Goal: Task Accomplishment & Management: Complete application form

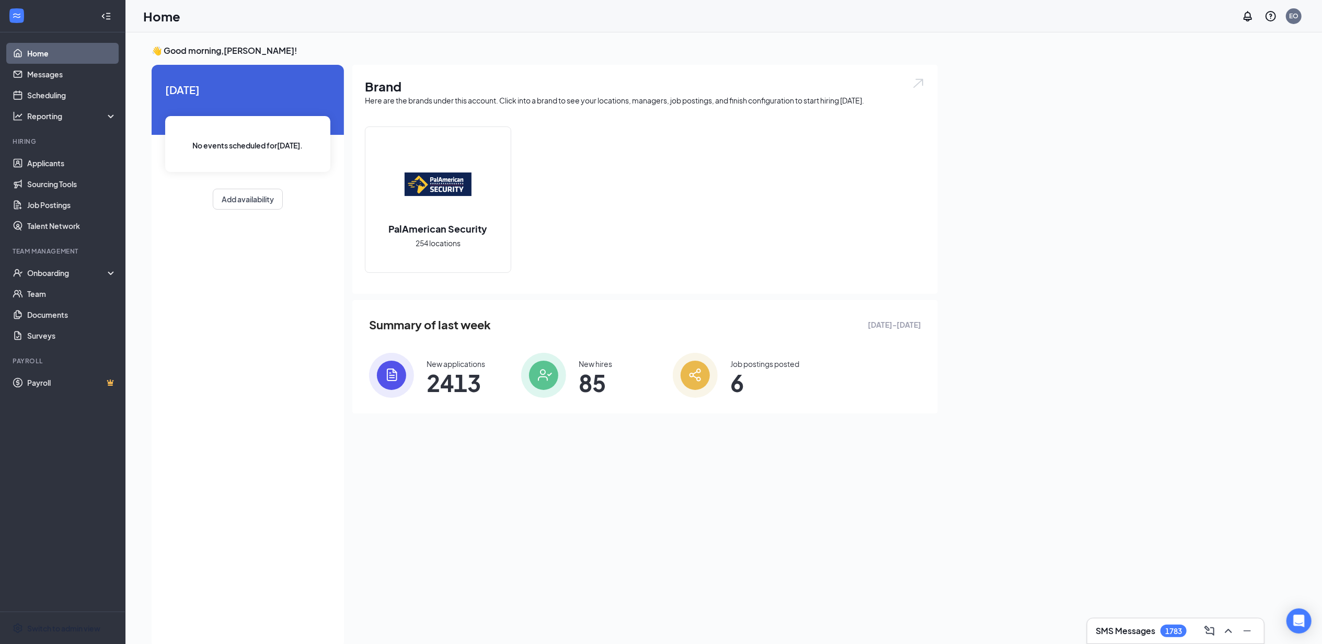
click at [58, 632] on div "Switch to admin view" at bounding box center [63, 628] width 73 height 10
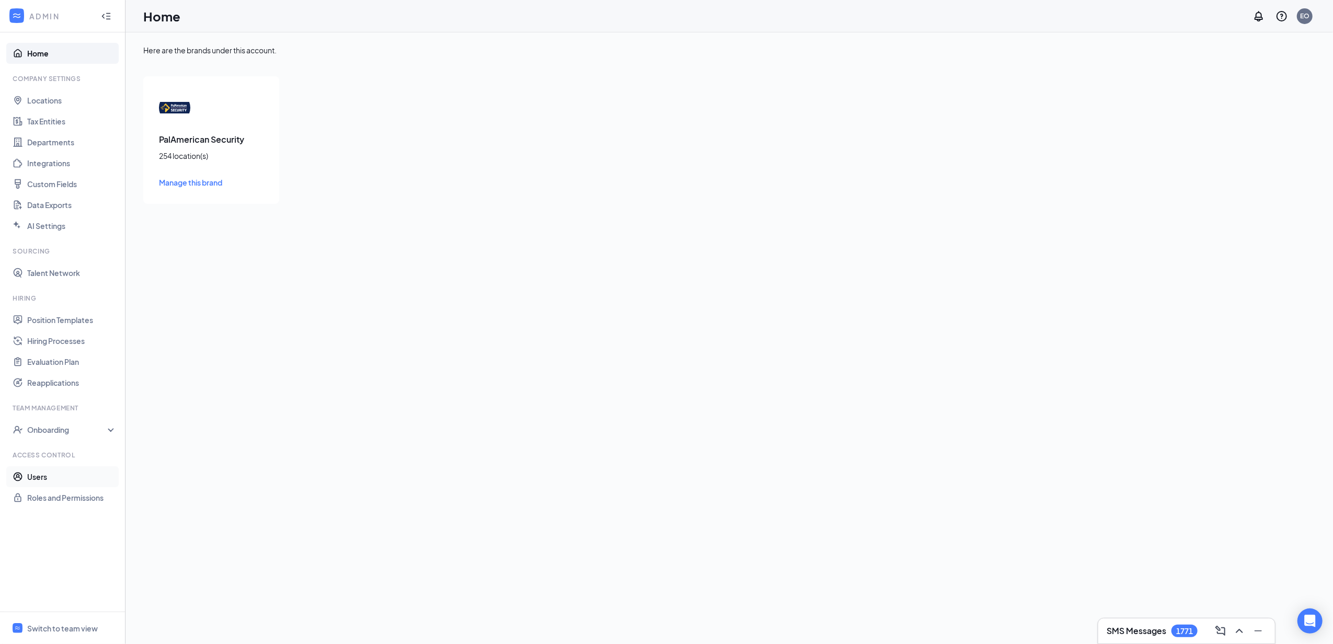
click at [41, 475] on link "Users" at bounding box center [71, 476] width 89 height 21
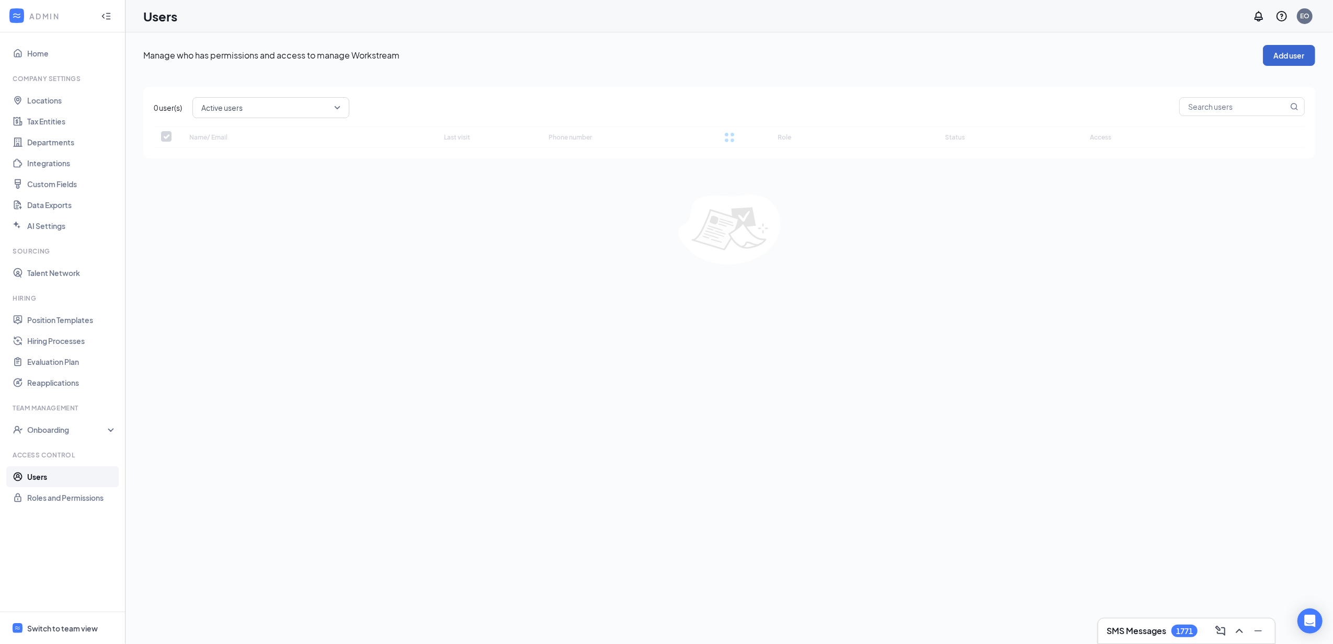
checkbox input "false"
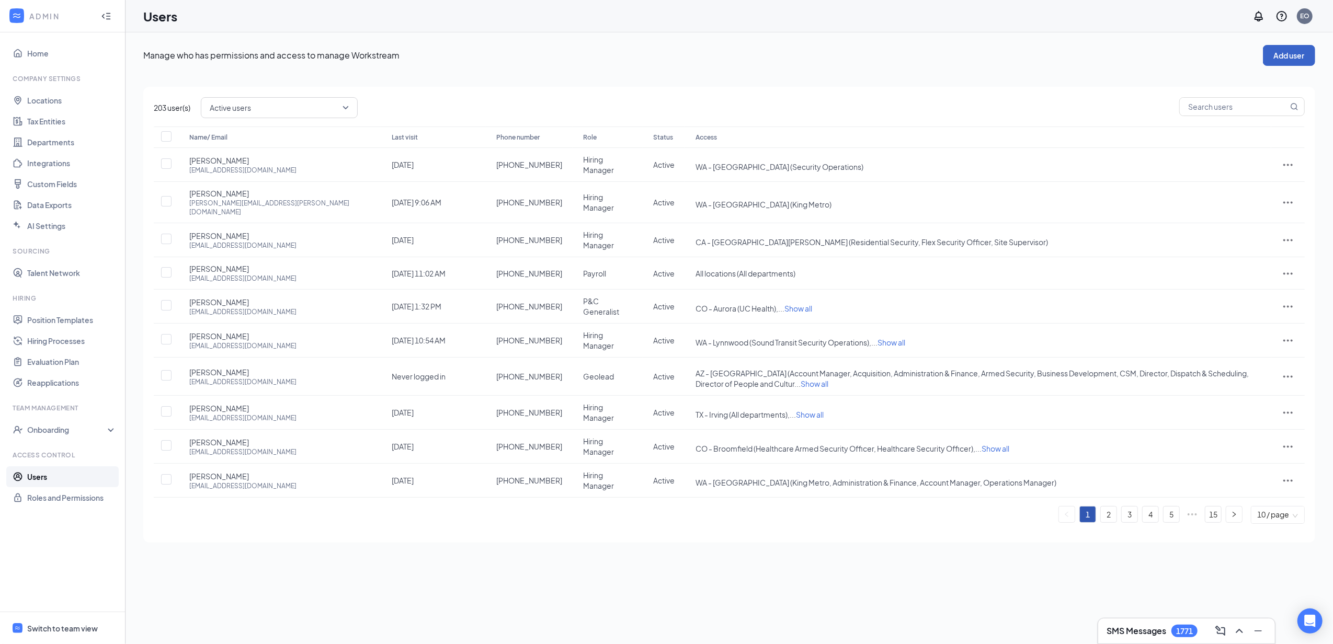
click at [1278, 54] on button "Add user" at bounding box center [1289, 55] width 52 height 21
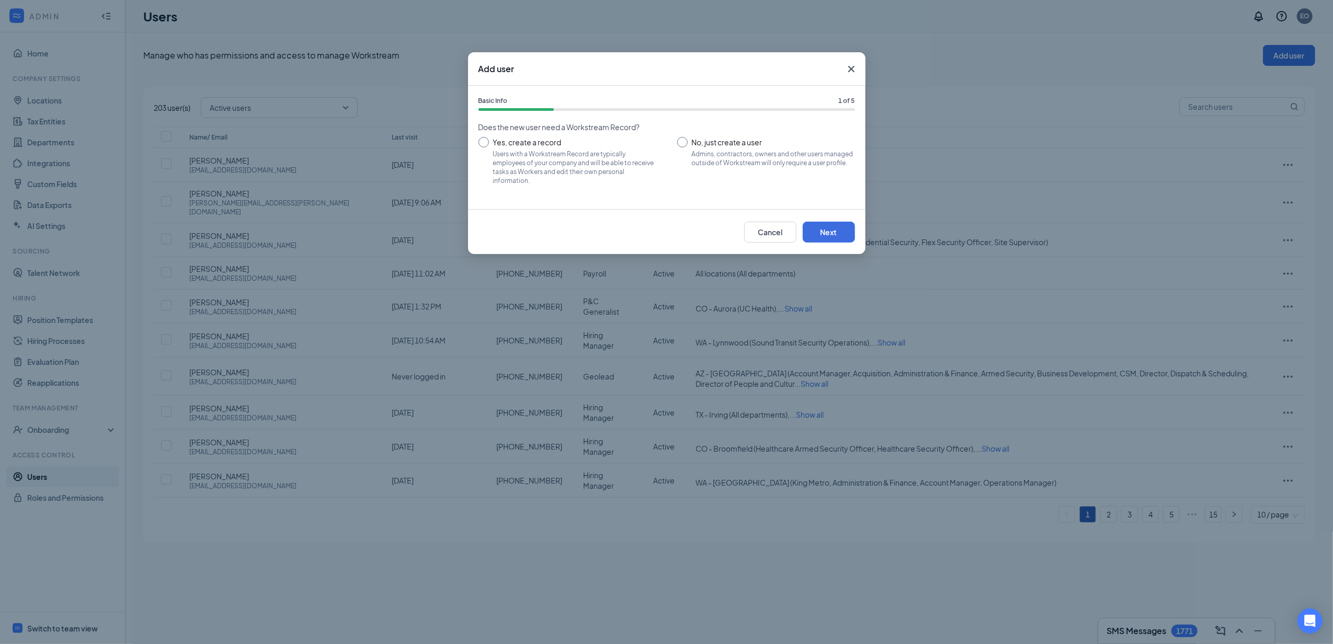
click at [582, 155] on input "Yes, create a record Users with a Workstream Record are typically employees of …" at bounding box center [567, 160] width 178 height 47
radio input "true"
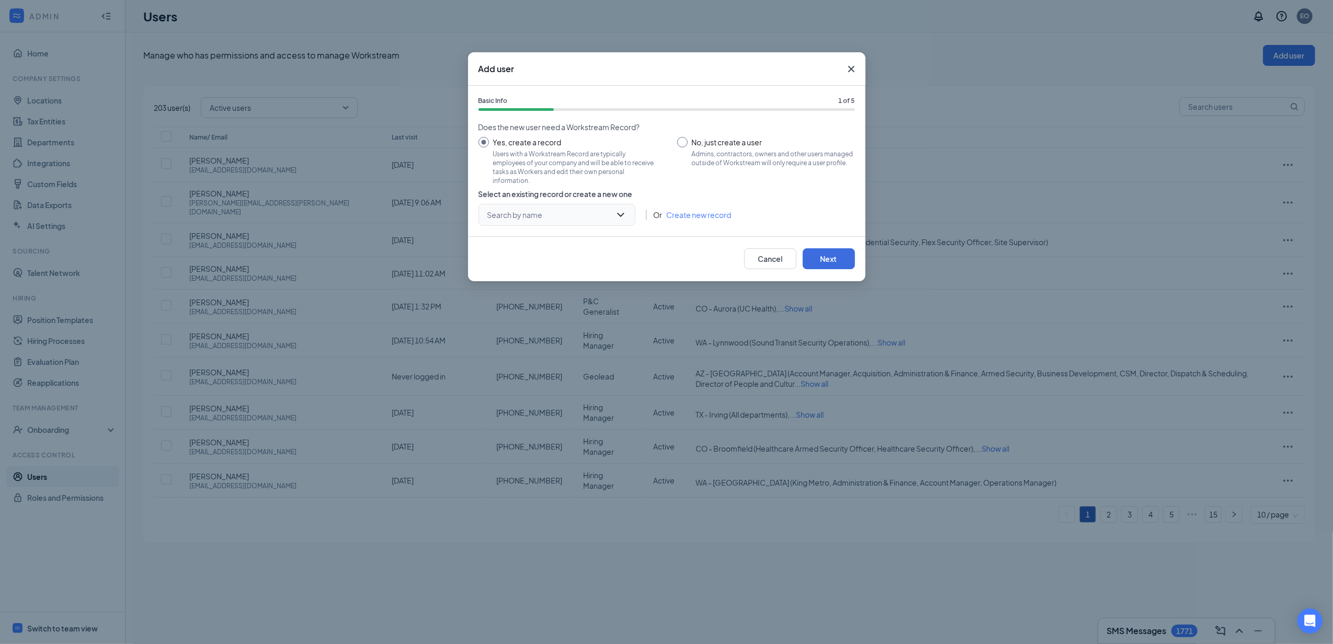
click at [570, 212] on input "search" at bounding box center [553, 214] width 137 height 21
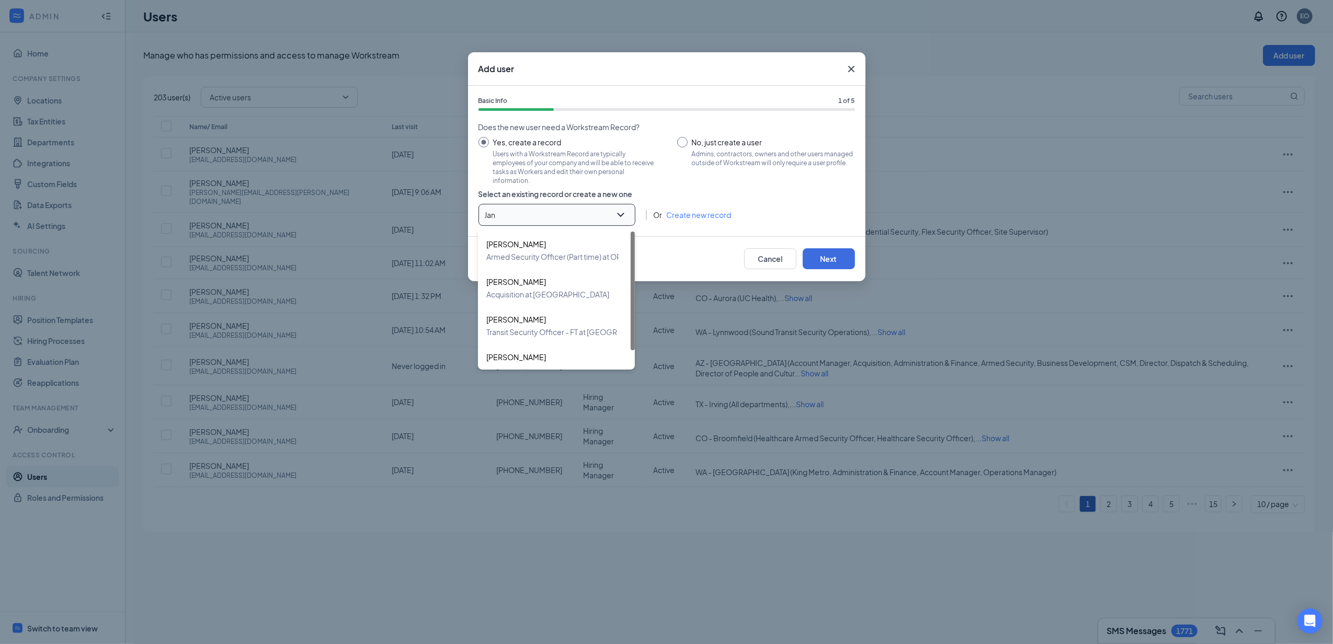
type input "[PERSON_NAME]"
click at [559, 328] on span "Administrative Assistant/Receptionist at [GEOGRAPHIC_DATA]" at bounding box center [592, 332] width 213 height 13
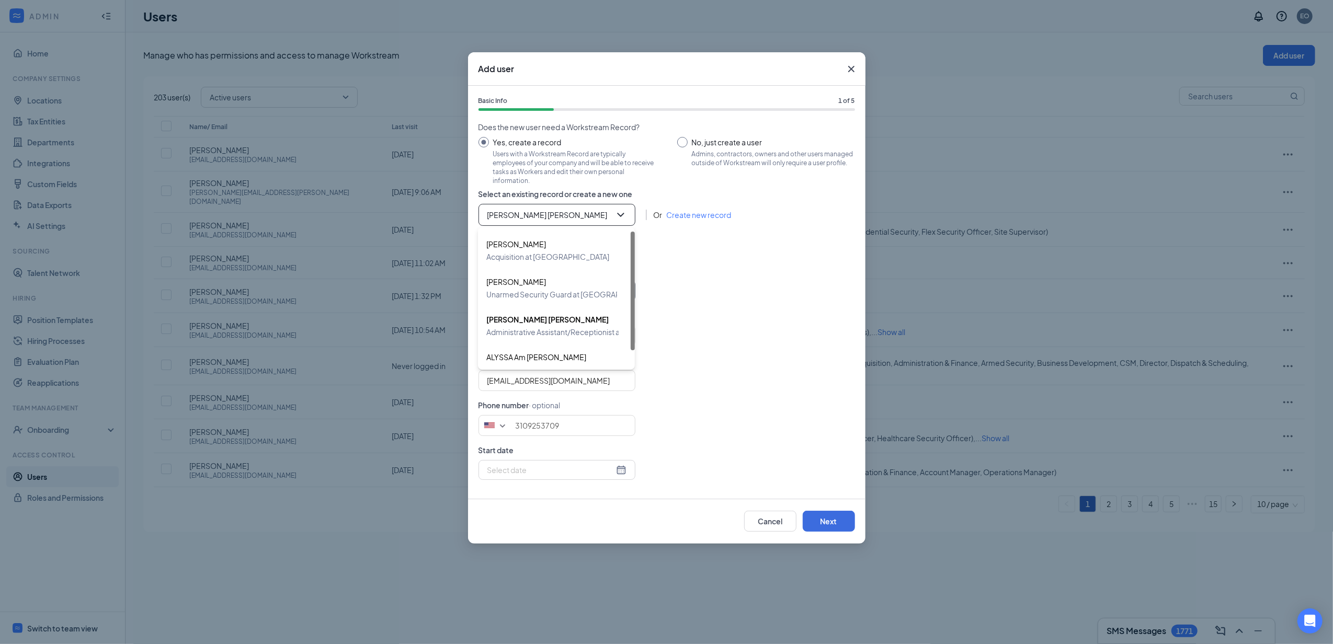
type input "[PHONE_NUMBER]"
drag, startPoint x: 547, startPoint y: 383, endPoint x: 440, endPoint y: 385, distance: 107.2
click at [440, 385] on div "Add user Basic Info 1 of 5 Does the new user need a Workstream Record? Yes, cre…" at bounding box center [666, 322] width 1333 height 644
paste input ""[PERSON_NAME] [PERSON_NAME]" <[EMAIL_ADDRESS][DOMAIN_NAME]>"
drag, startPoint x: 503, startPoint y: 383, endPoint x: 398, endPoint y: 390, distance: 105.3
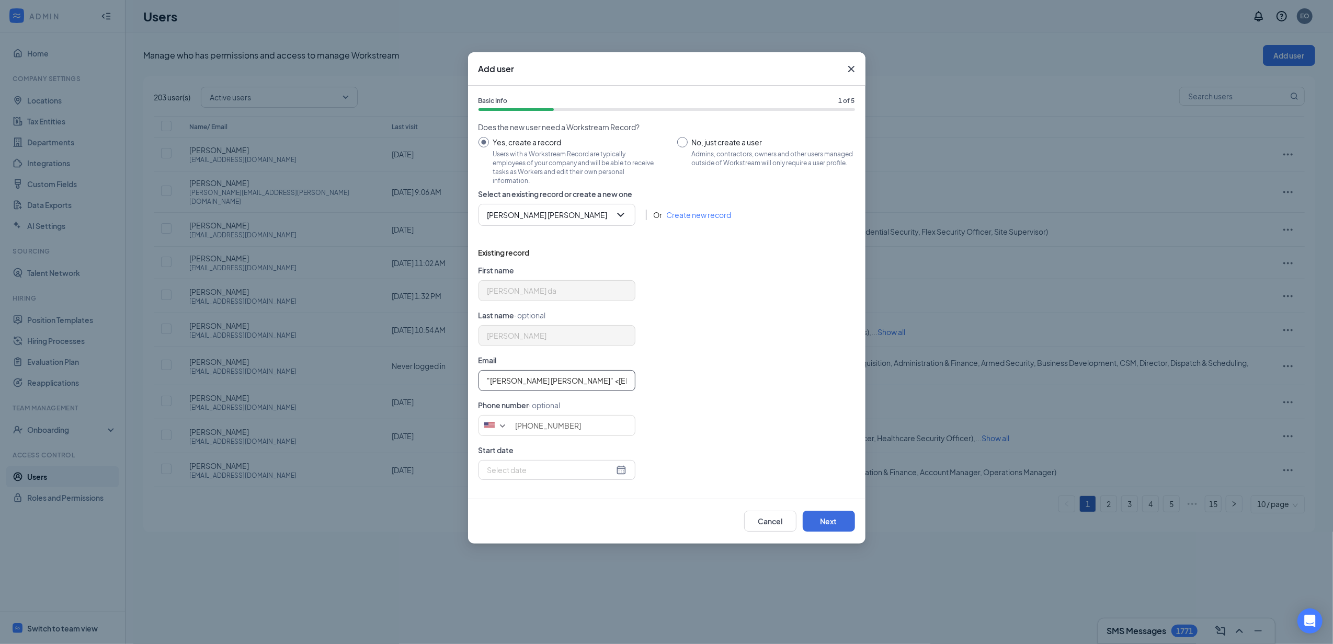
click at [398, 390] on div "Add user Basic Info 1 of 5 Does the new user need a Workstream Record? Yes, cre…" at bounding box center [666, 322] width 1333 height 644
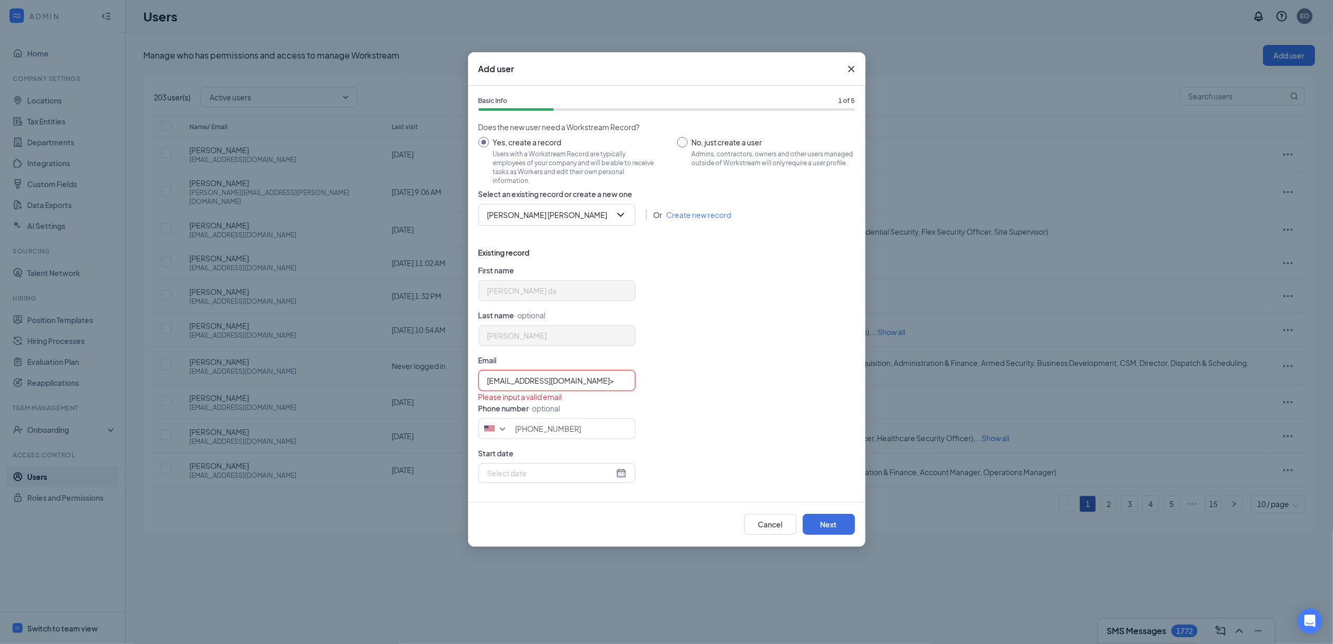
click at [622, 383] on input "[EMAIL_ADDRESS][DOMAIN_NAME]>" at bounding box center [556, 380] width 157 height 21
type input "[EMAIL_ADDRESS][DOMAIN_NAME]"
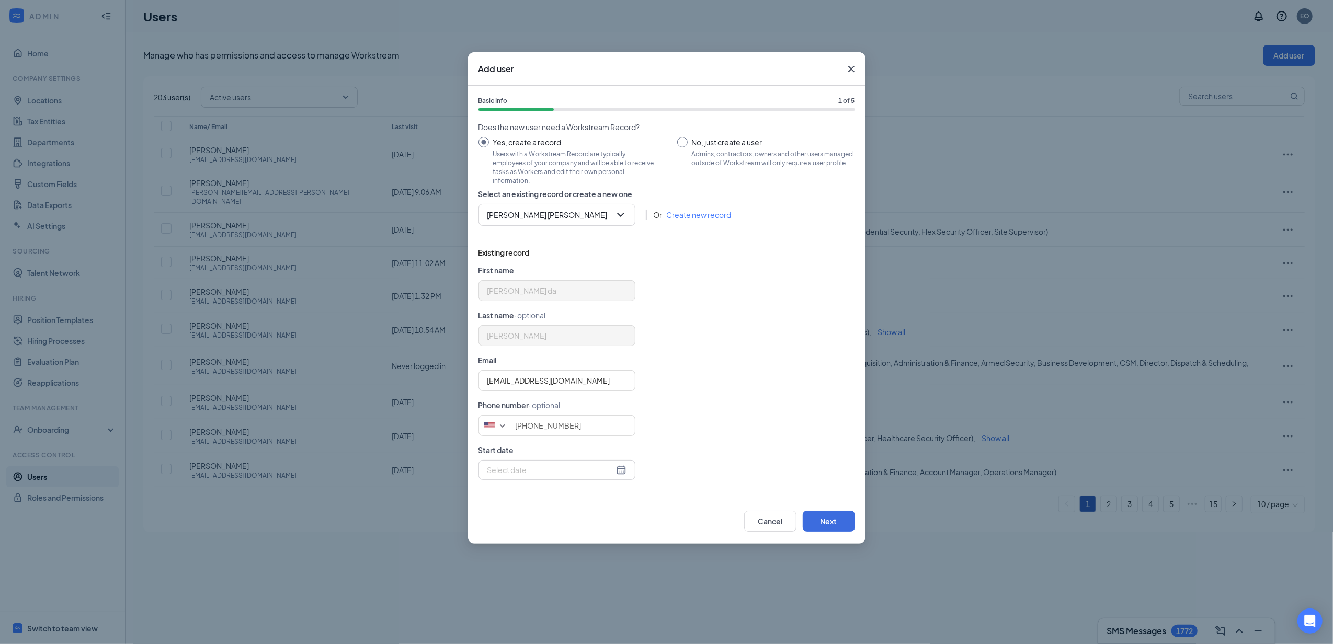
click at [542, 473] on input at bounding box center [550, 470] width 127 height 12
type input "[DATE]"
click at [532, 381] on div "16" at bounding box center [531, 377] width 13 height 13
click at [815, 524] on button "Next" at bounding box center [829, 521] width 52 height 21
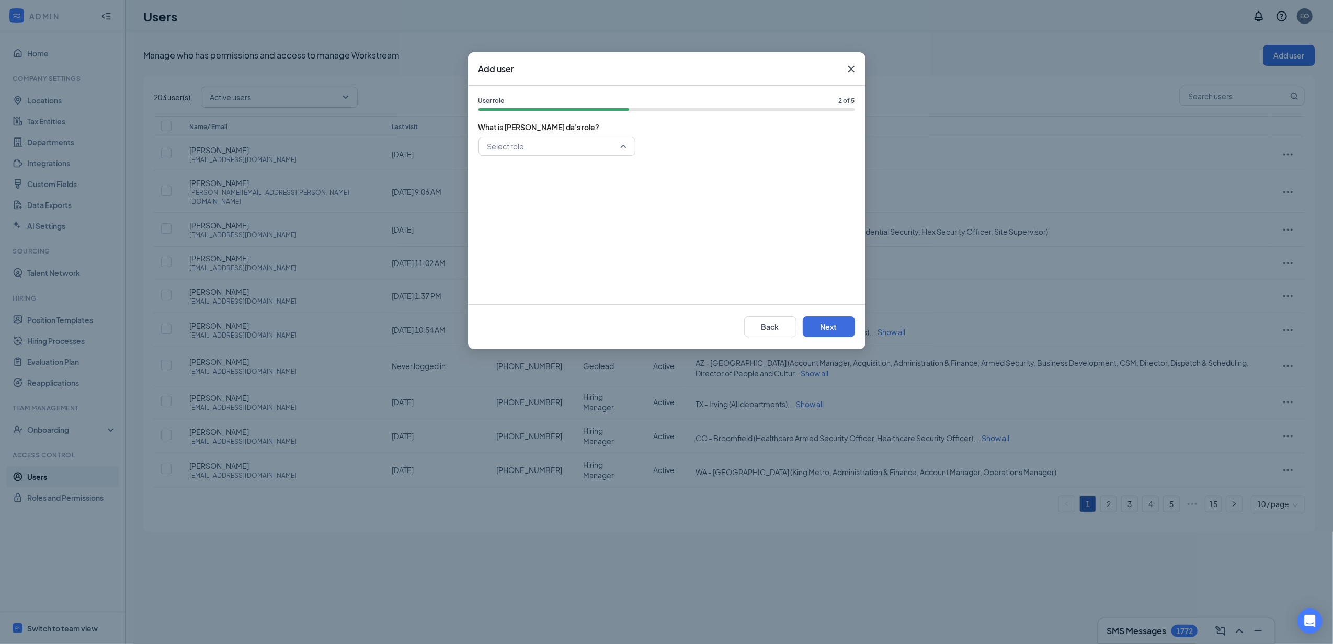
click at [543, 138] on input "search" at bounding box center [553, 147] width 137 height 18
click at [539, 198] on span "P&C Generalist" at bounding box center [513, 198] width 53 height 12
click at [831, 325] on button "Next" at bounding box center [829, 326] width 52 height 21
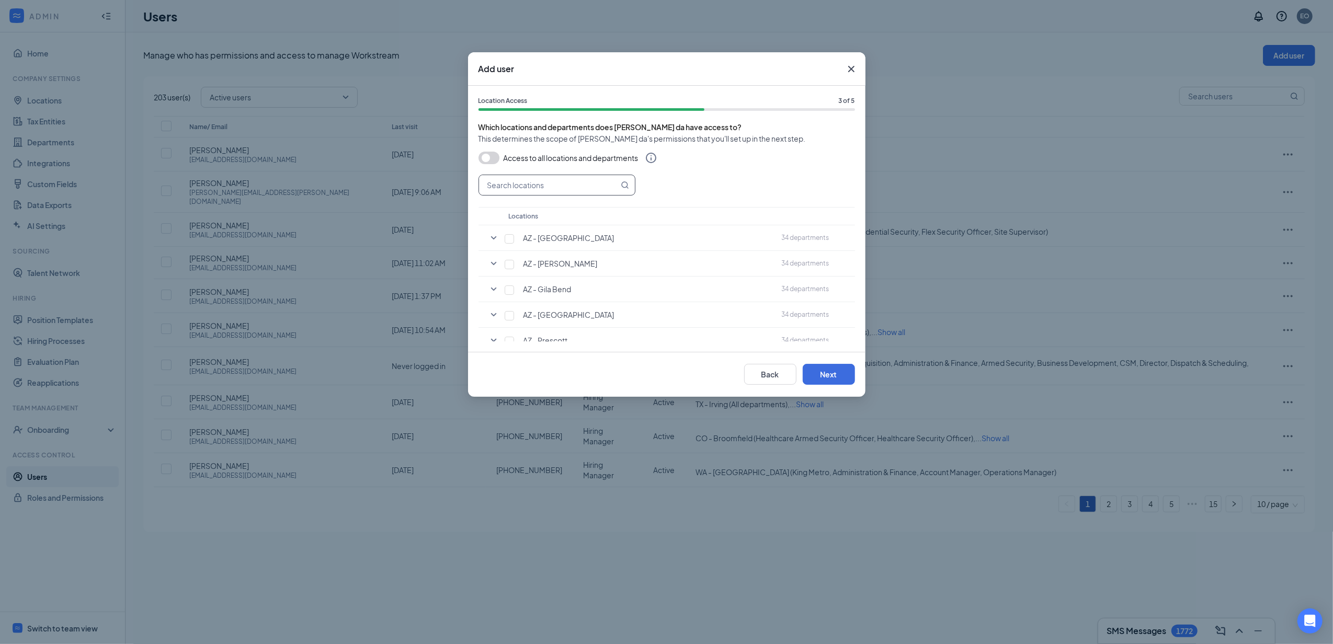
click at [506, 191] on input "text" at bounding box center [549, 185] width 140 height 20
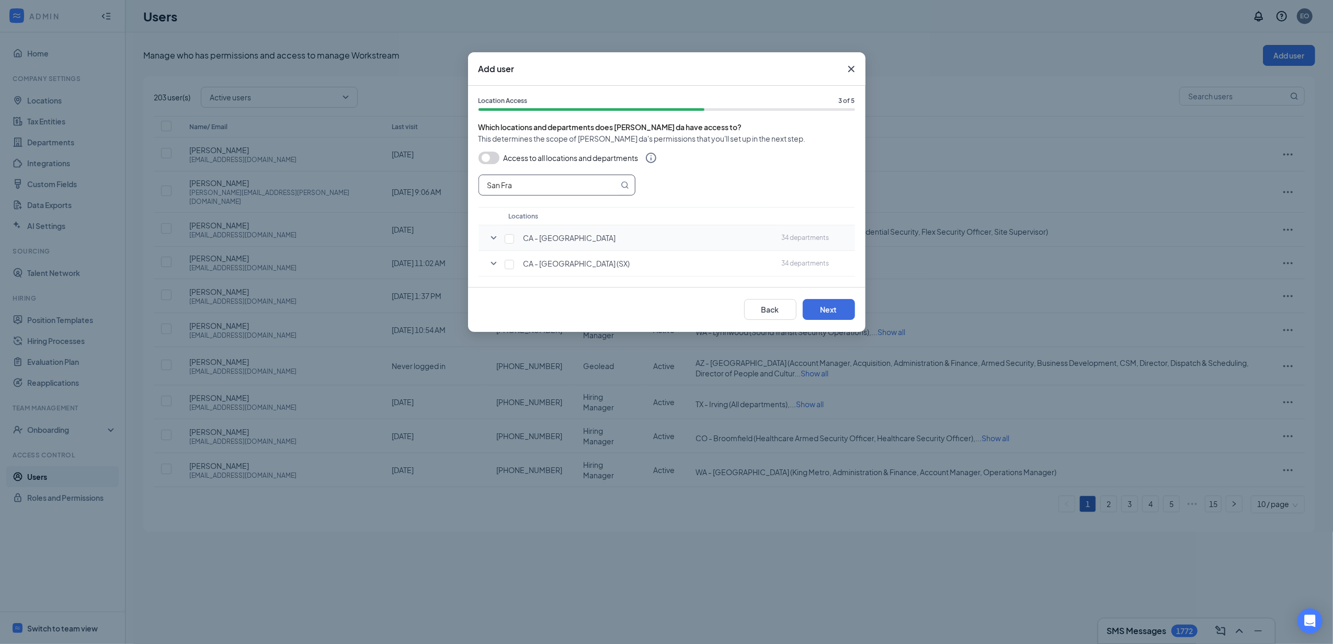
type input "San Fra"
click at [496, 239] on icon "SmallChevronDown" at bounding box center [493, 238] width 13 height 13
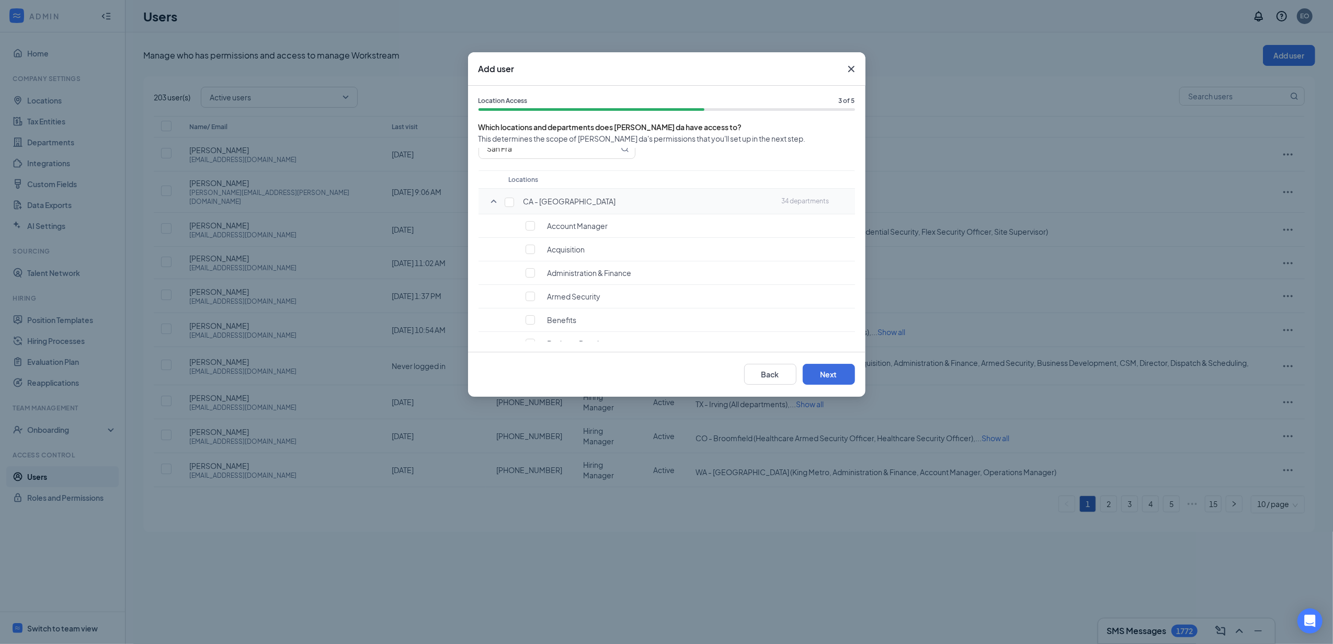
scroll to position [70, 0]
click at [535, 264] on div "Armed Security" at bounding box center [653, 263] width 236 height 10
click at [529, 264] on input "checkbox" at bounding box center [529, 263] width 9 height 9
checkbox input "true"
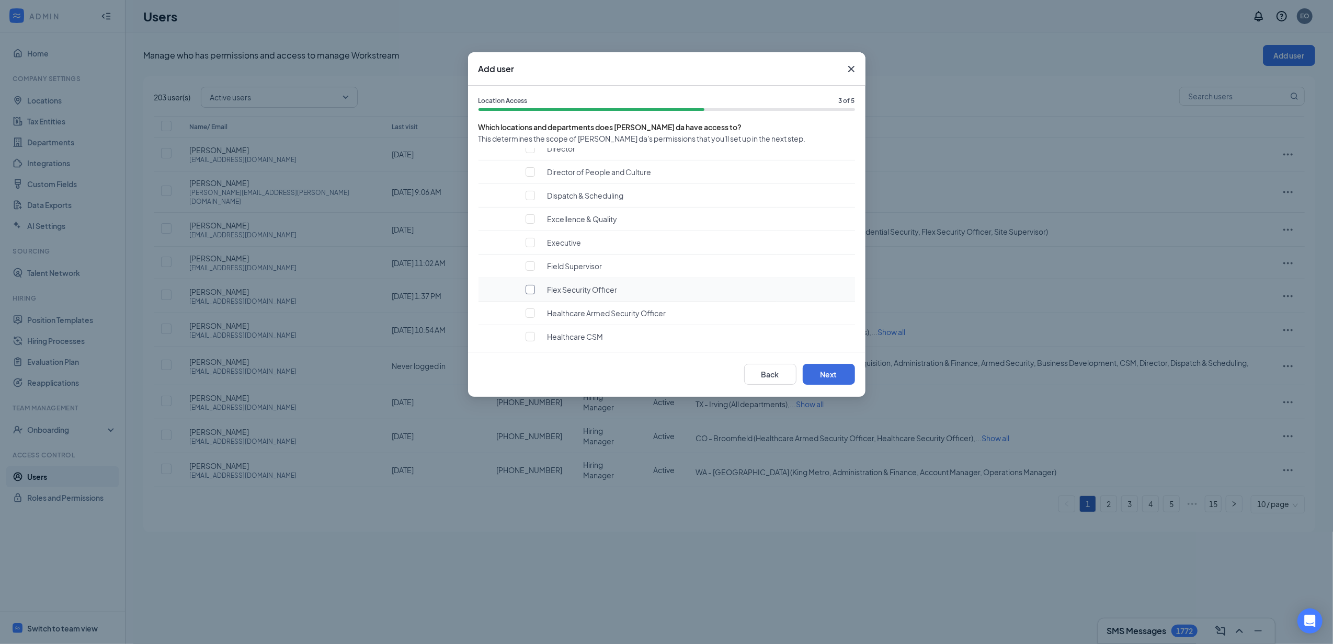
click at [532, 292] on input "checkbox" at bounding box center [529, 289] width 9 height 9
checkbox input "true"
click at [530, 178] on input "checkbox" at bounding box center [529, 175] width 9 height 9
checkbox input "true"
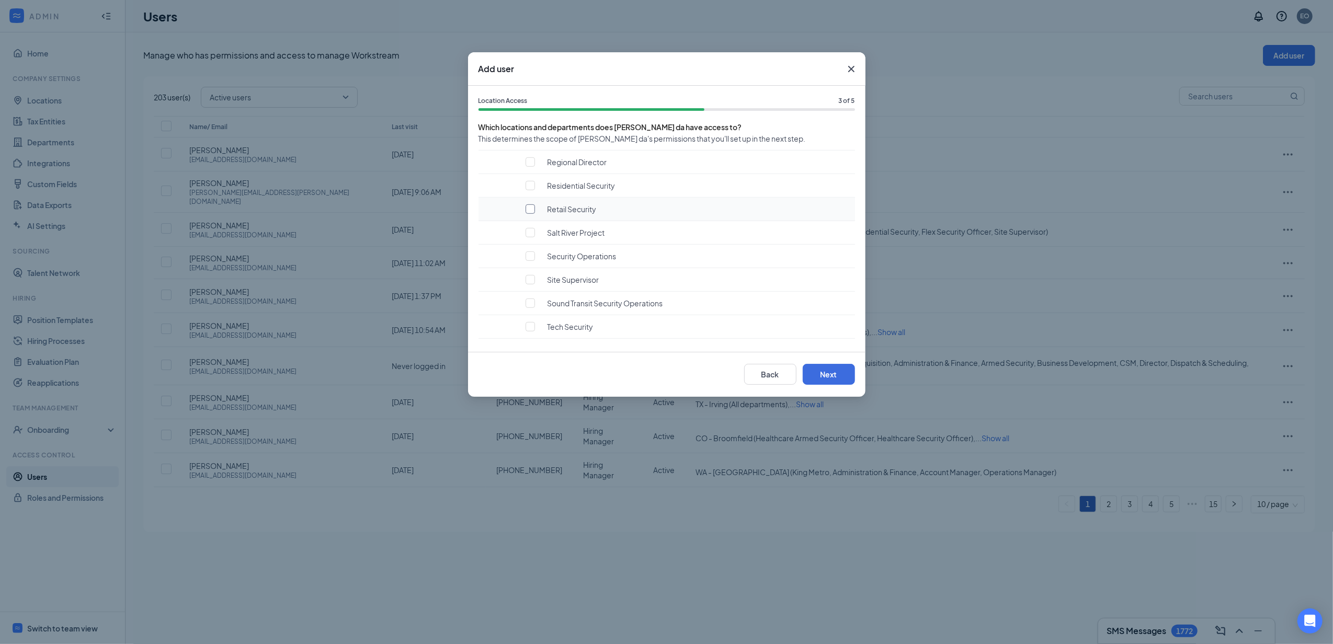
scroll to position [697, 0]
click at [530, 182] on input "checkbox" at bounding box center [529, 177] width 9 height 9
checkbox input "true"
click at [530, 229] on input "checkbox" at bounding box center [529, 224] width 9 height 9
checkbox input "true"
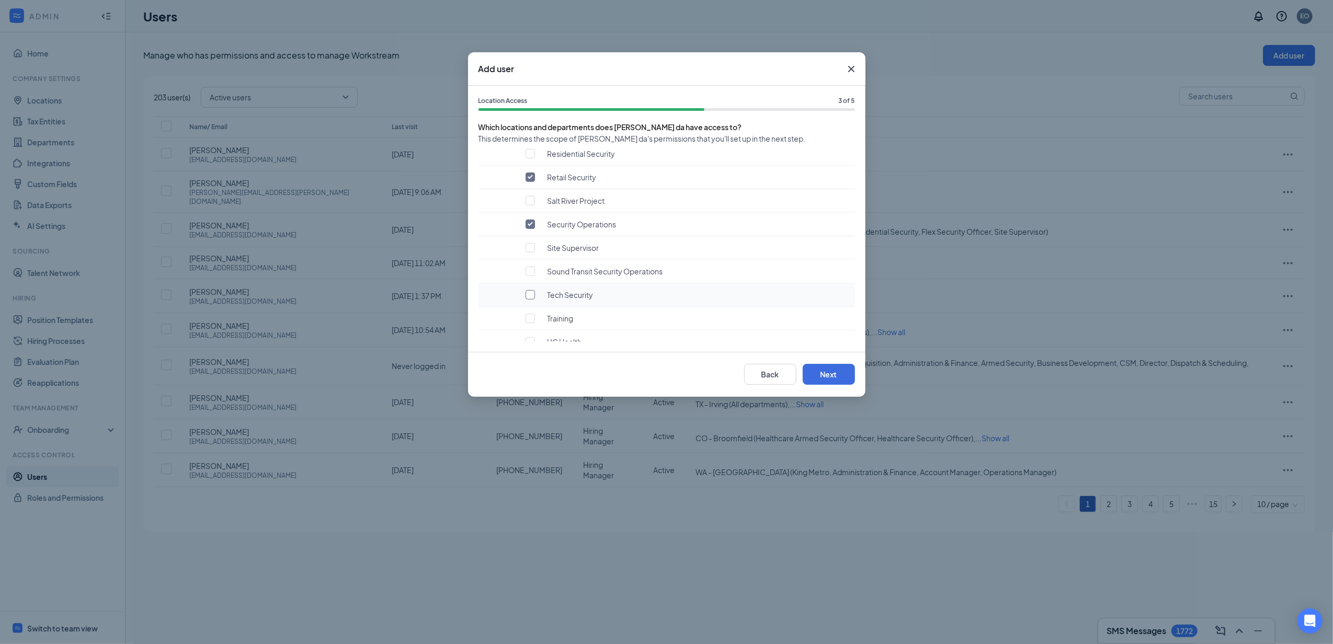
click at [532, 299] on input "checkbox" at bounding box center [529, 294] width 9 height 9
checkbox input "true"
click at [490, 327] on icon "SmallChevronDown" at bounding box center [493, 328] width 13 height 13
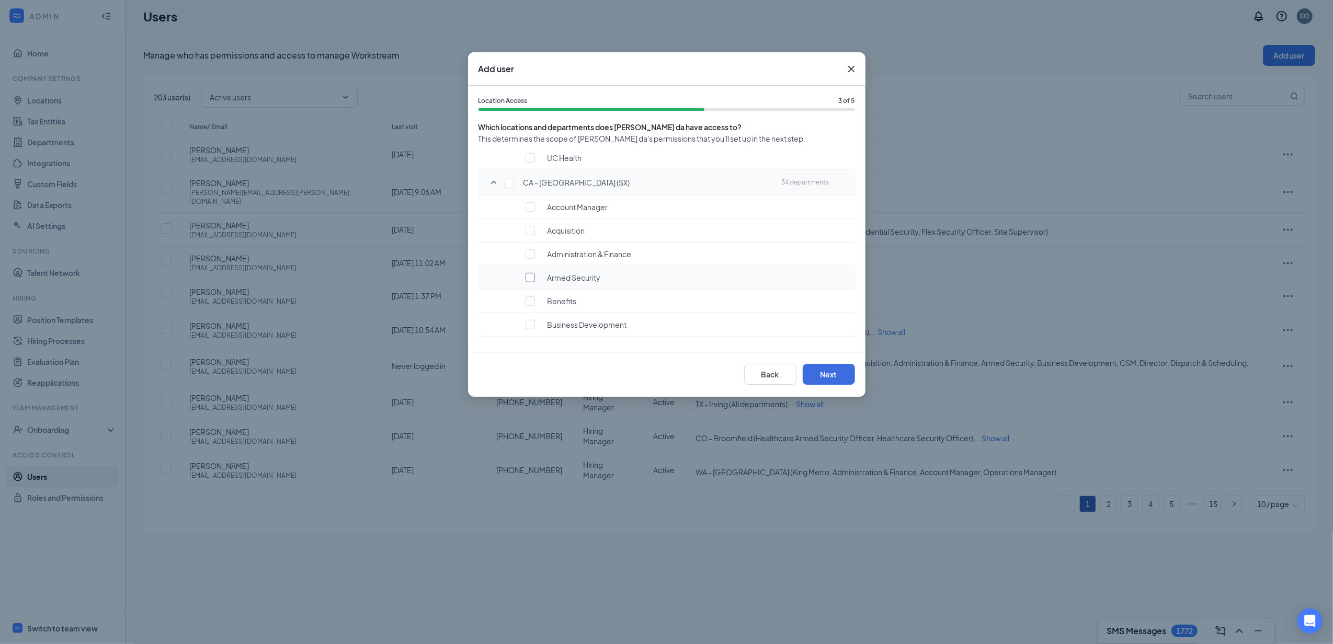
click at [530, 282] on input "checkbox" at bounding box center [529, 277] width 9 height 9
checkbox input "true"
click at [532, 308] on input "checkbox" at bounding box center [529, 303] width 9 height 9
checkbox input "true"
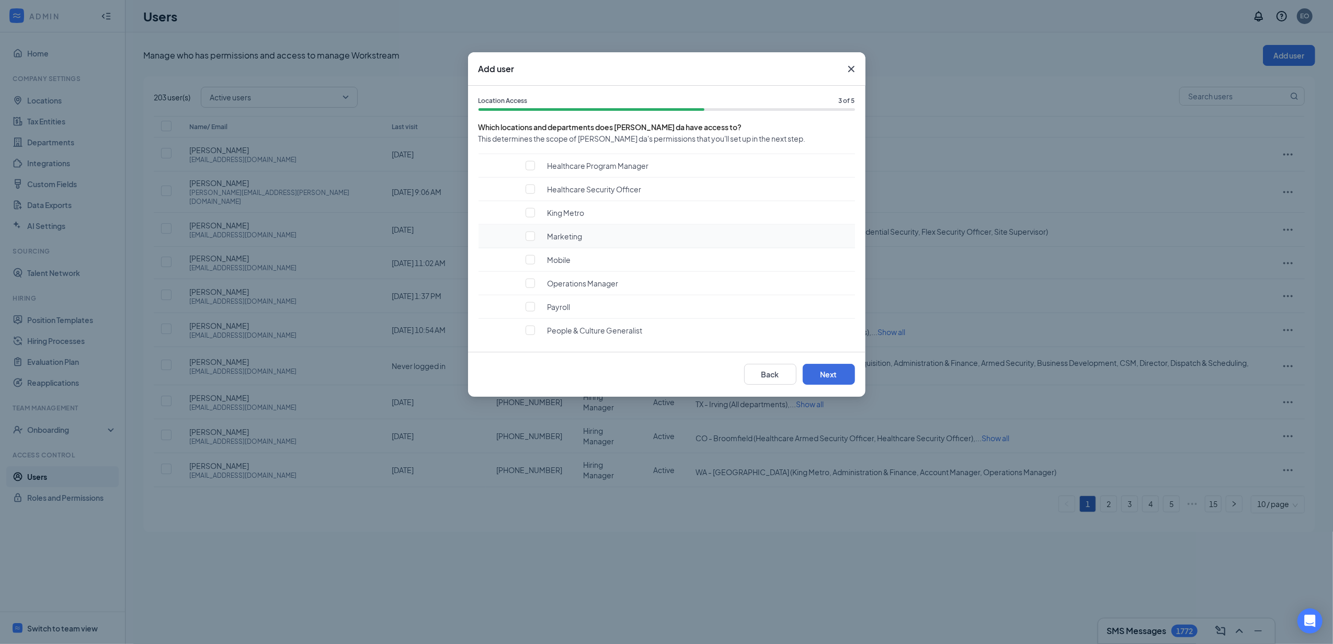
scroll to position [1299, 0]
click at [529, 264] on input "checkbox" at bounding box center [529, 259] width 9 height 9
checkbox input "true"
click at [532, 249] on td "Residential Security" at bounding box center [640, 238] width 273 height 24
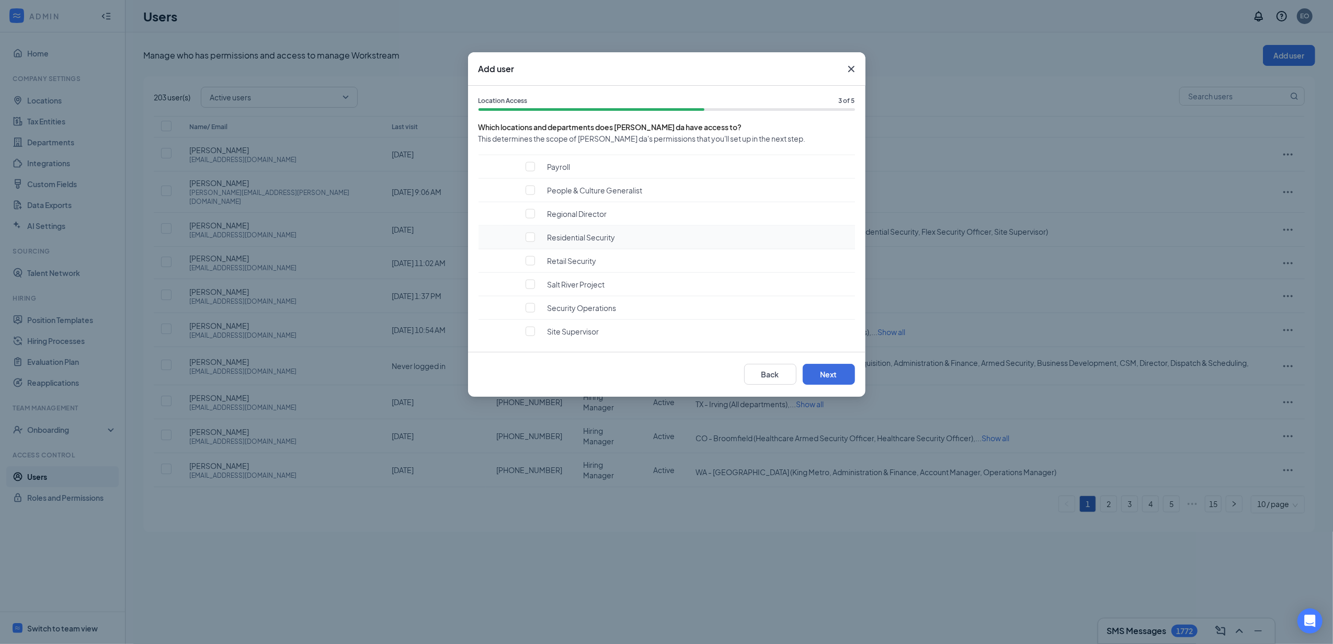
click at [530, 249] on td "Residential Security" at bounding box center [640, 238] width 273 height 24
click at [530, 266] on input "checkbox" at bounding box center [529, 260] width 9 height 9
checkbox input "true"
click at [532, 242] on input "checkbox" at bounding box center [529, 237] width 9 height 9
checkbox input "true"
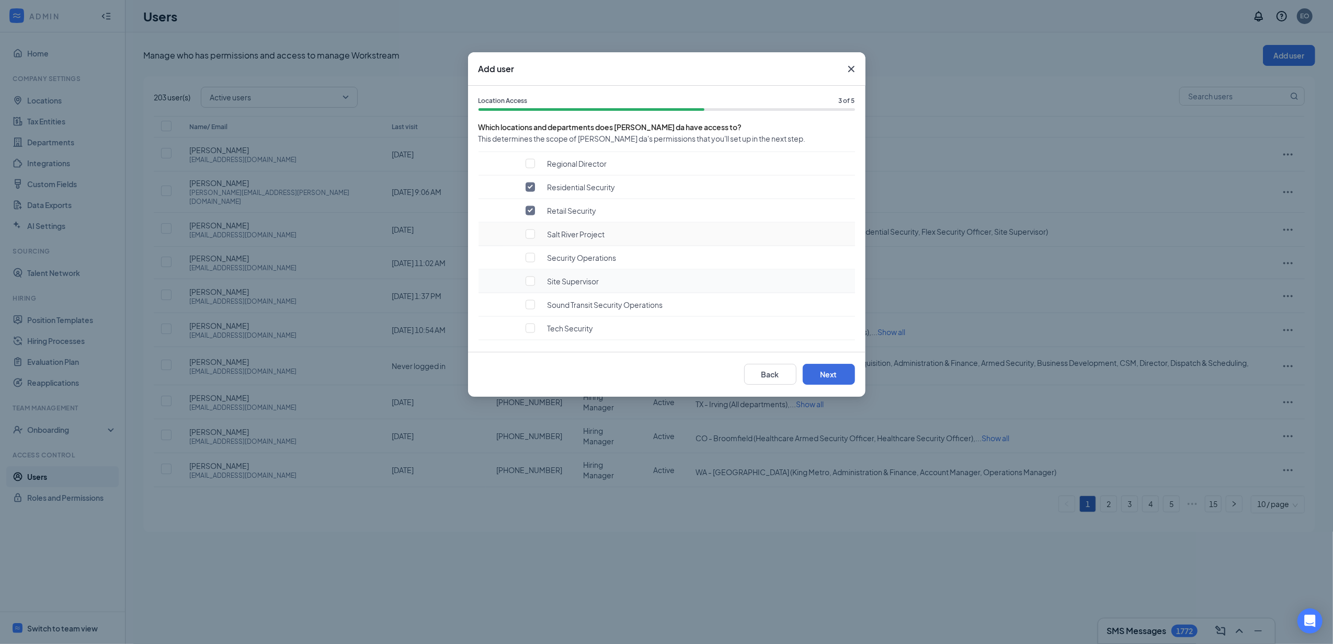
scroll to position [1508, 0]
click at [528, 243] on input "checkbox" at bounding box center [529, 238] width 9 height 9
checkbox input "true"
click at [530, 287] on div "Tech Security" at bounding box center [640, 282] width 262 height 10
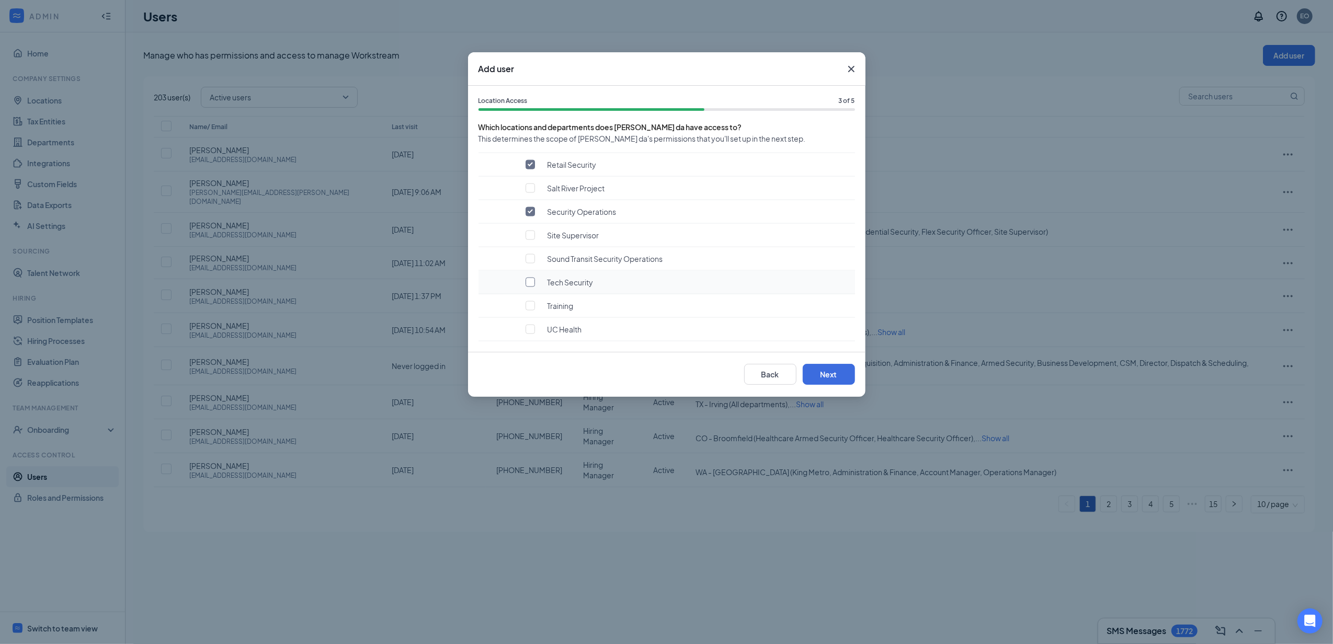
click at [530, 280] on input "checkbox" at bounding box center [529, 282] width 9 height 9
checkbox input "true"
click at [833, 381] on button "Next" at bounding box center [829, 374] width 52 height 21
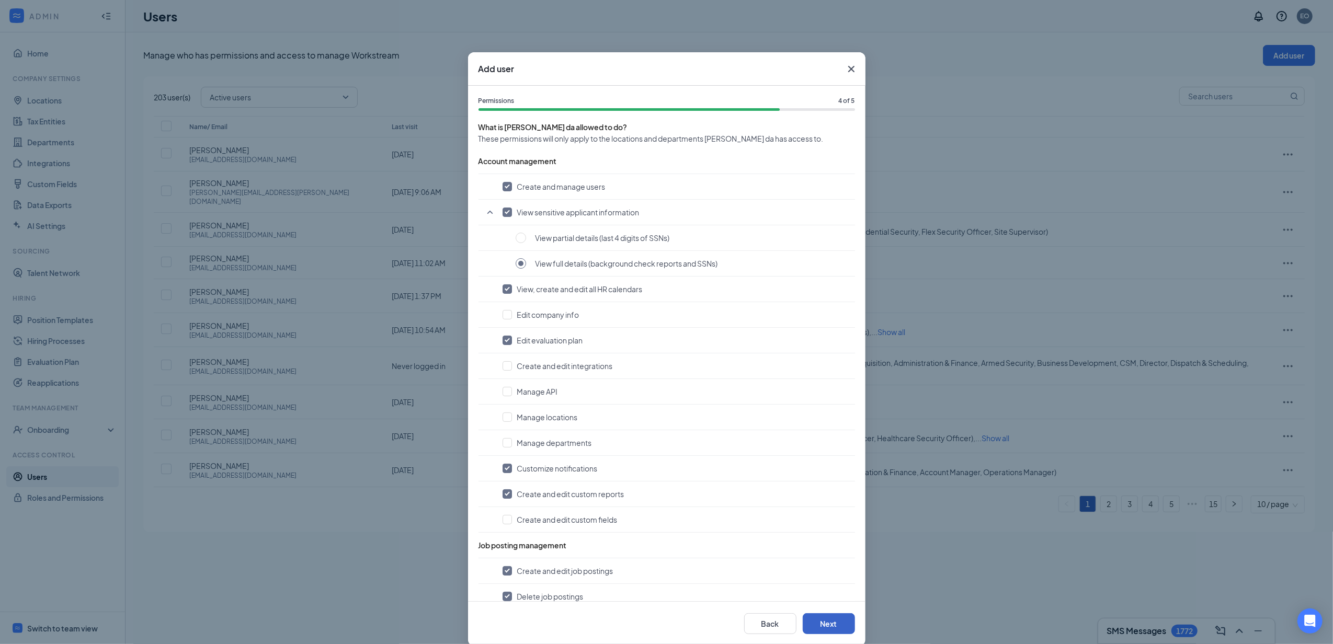
click at [825, 622] on button "Next" at bounding box center [829, 623] width 52 height 21
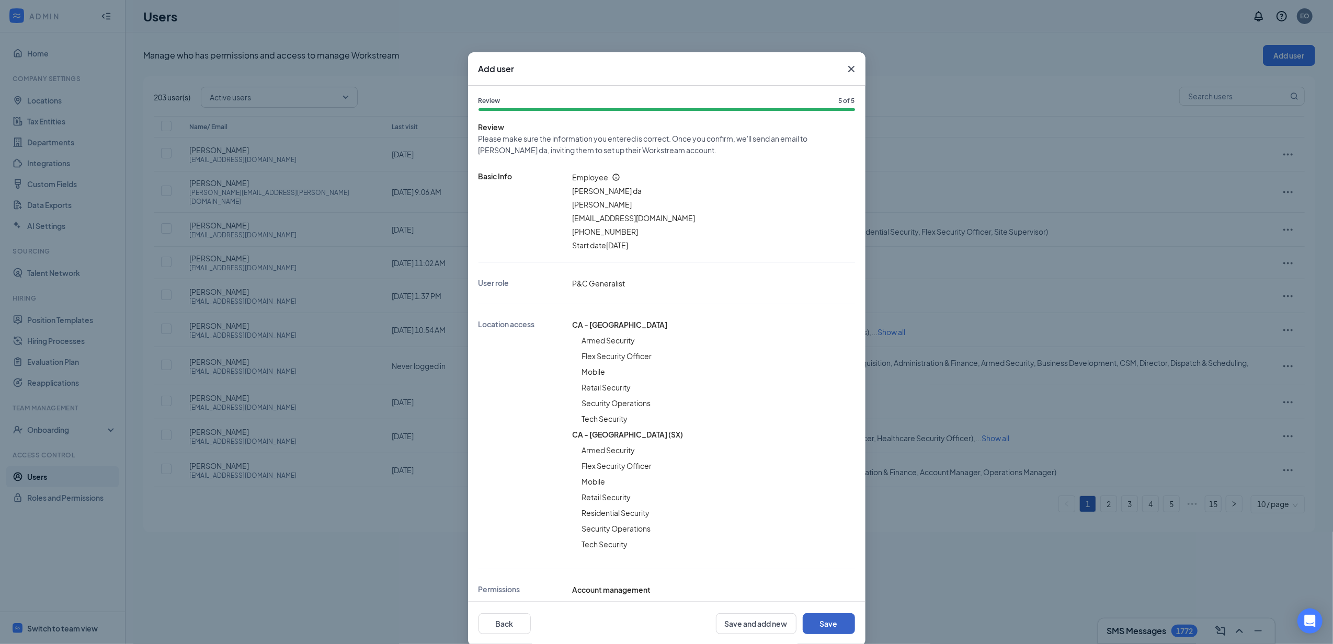
click at [829, 622] on button "Save" at bounding box center [829, 623] width 52 height 21
